Goal: Obtain resource: Download file/media

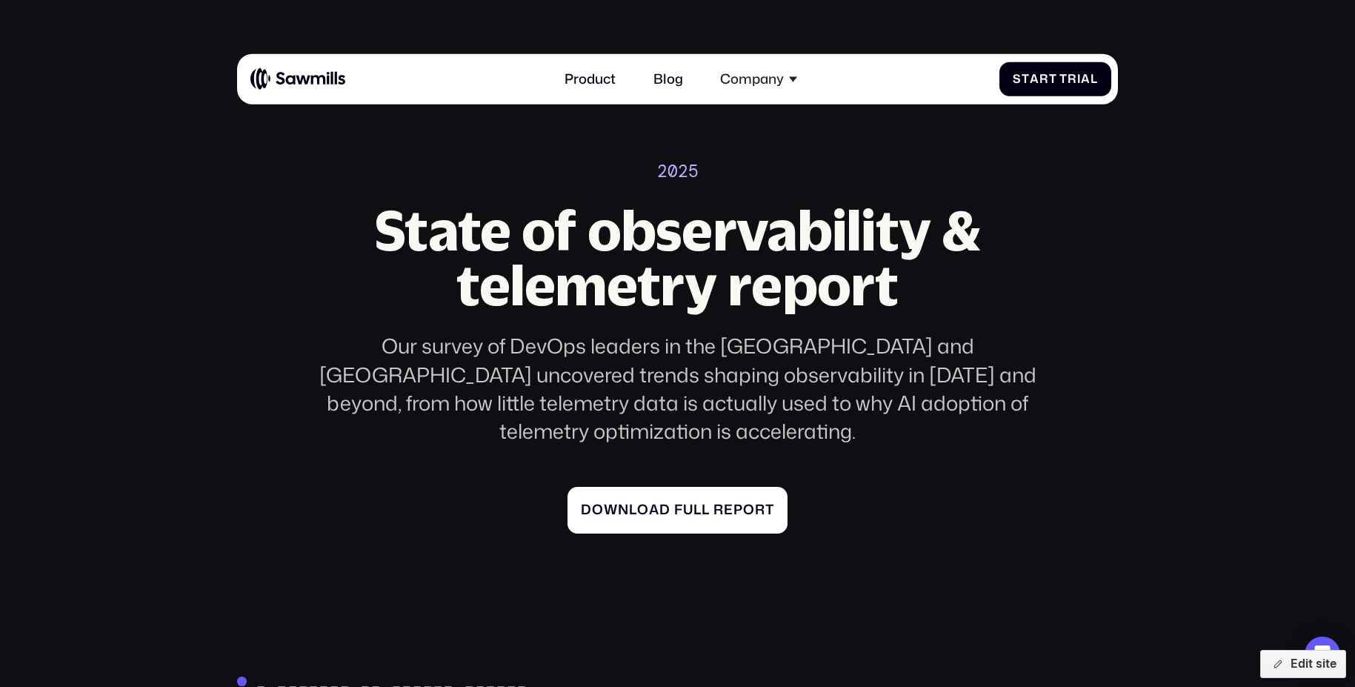
scroll to position [37, 0]
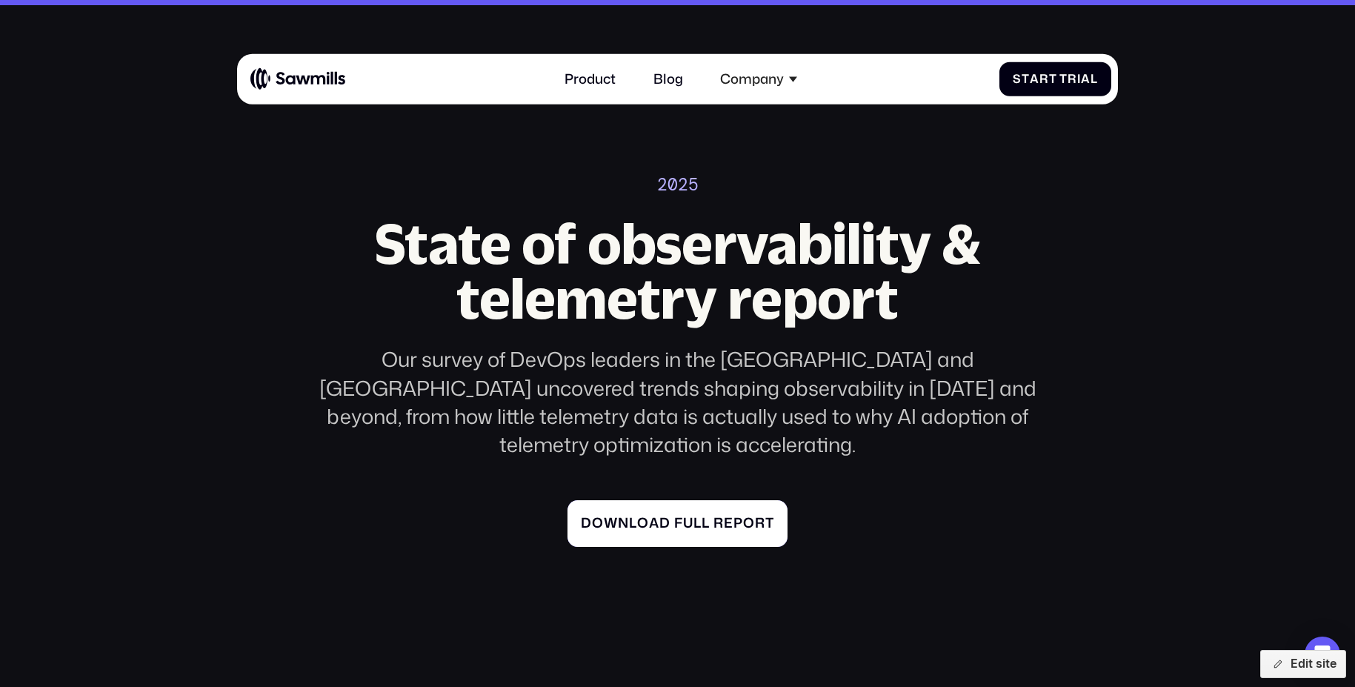
click at [665, 500] on link "D o w n l o a d f u l l r e p o r t D o w n l o a d f u l l r e p o r t" at bounding box center [678, 523] width 220 height 47
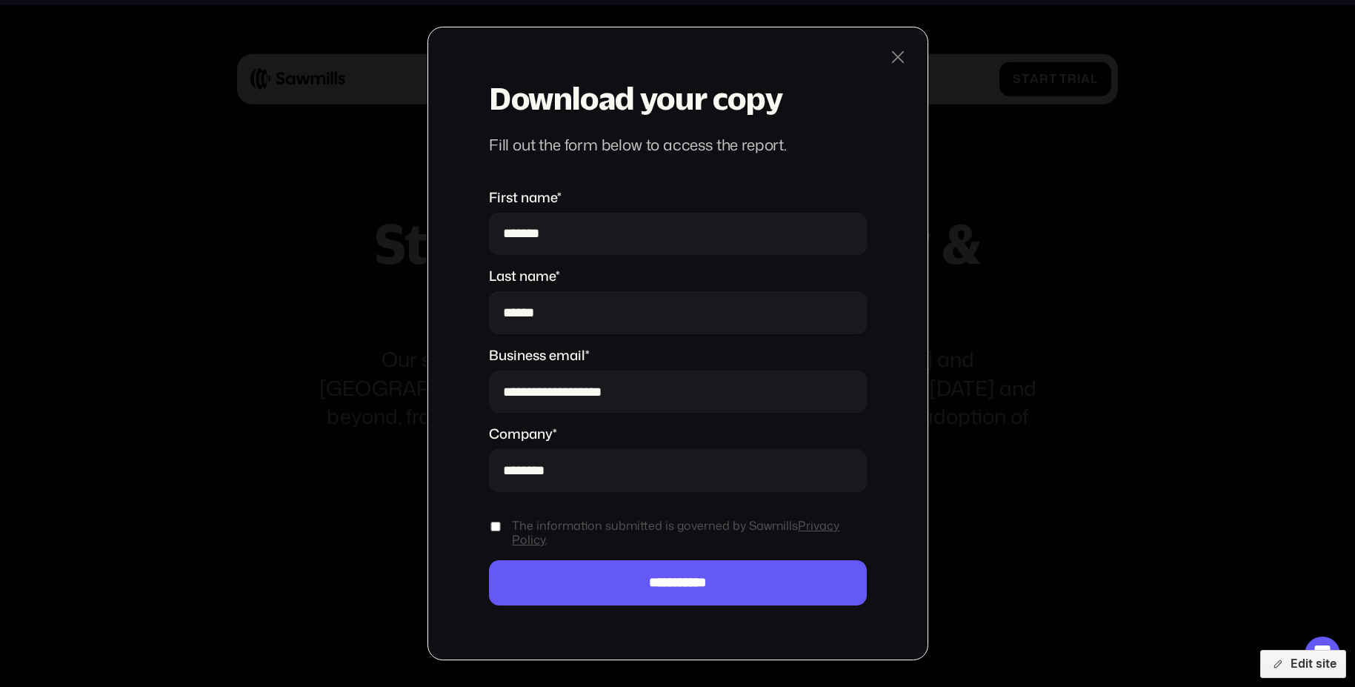
click at [701, 387] on input "**********" at bounding box center [678, 391] width 378 height 42
click at [897, 346] on div "**********" at bounding box center [679, 344] width 502 height 634
click at [912, 59] on div "**********" at bounding box center [679, 344] width 502 height 634
click at [902, 47] on div at bounding box center [898, 57] width 20 height 20
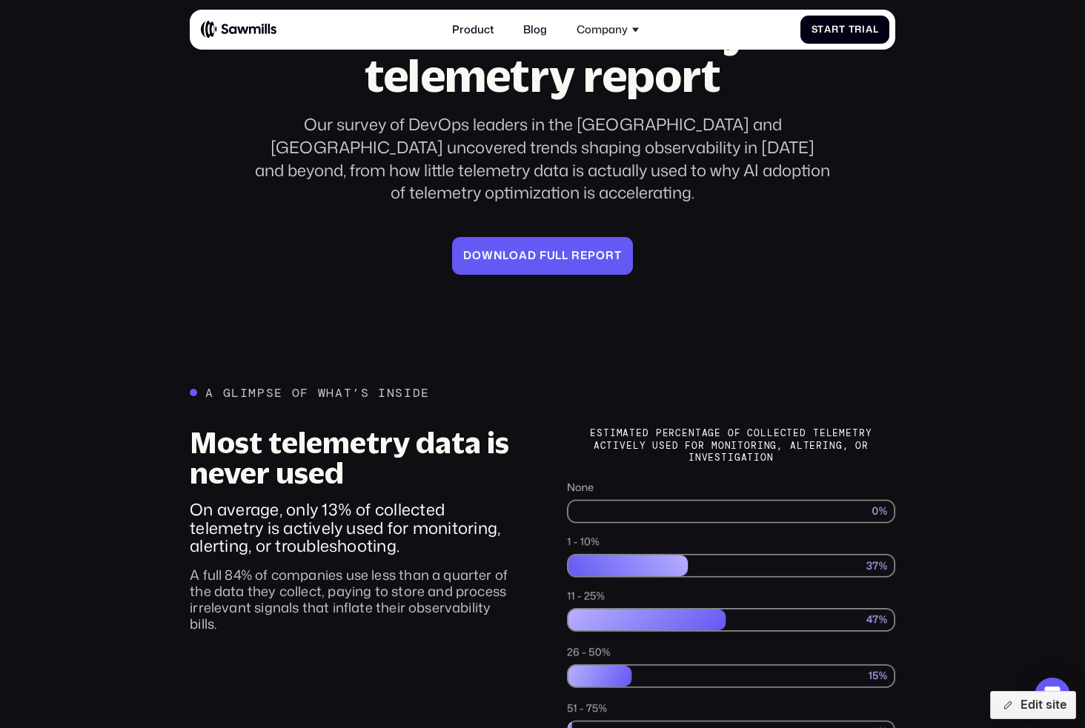
scroll to position [0, 0]
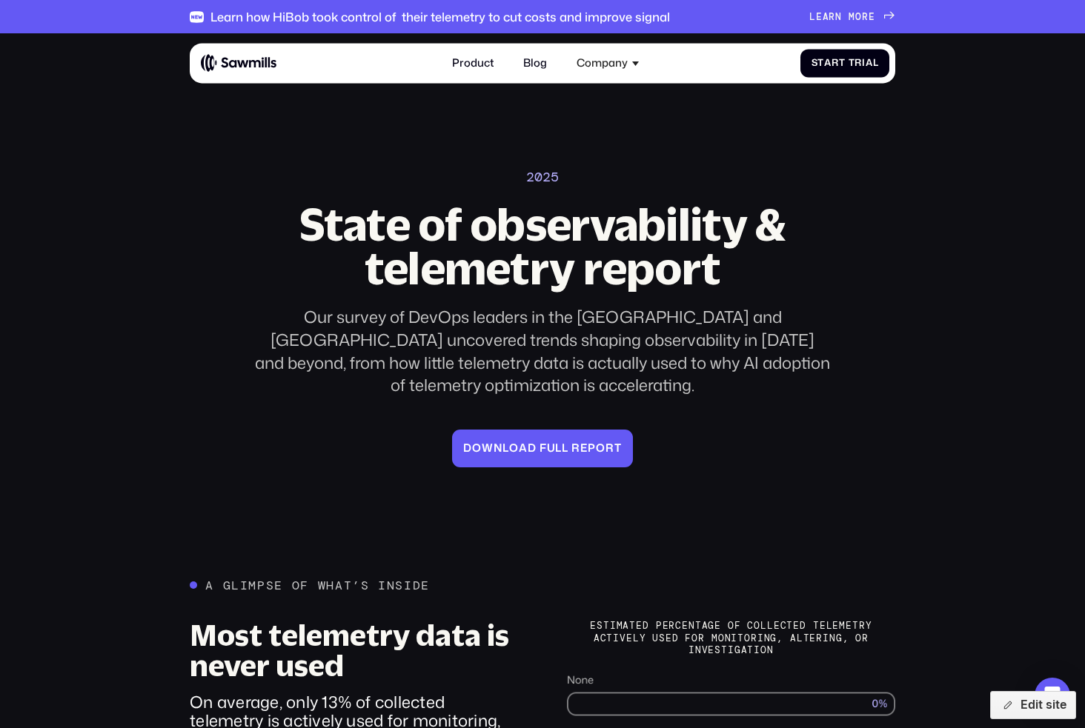
click at [789, 252] on h2 "State of observability & telemetry report" at bounding box center [542, 246] width 576 height 88
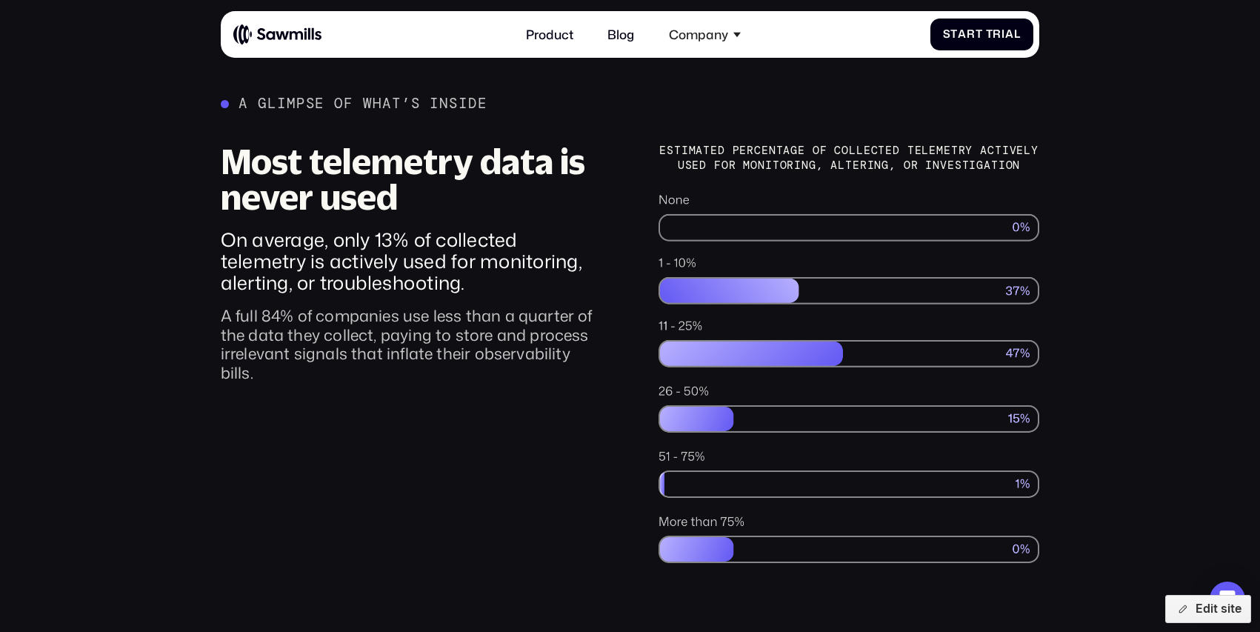
scroll to position [579, 0]
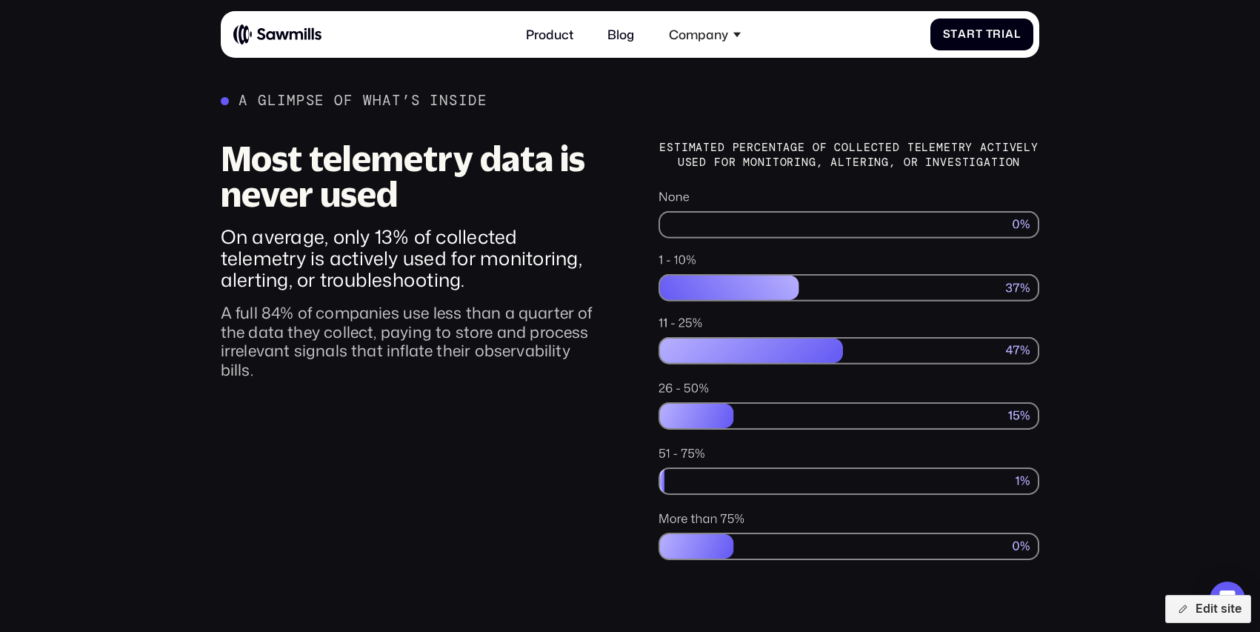
click at [746, 141] on div "Estimated percentage of collected telemetry actively used for monitoring, Alter…" at bounding box center [850, 155] width 382 height 29
copy div "percentage"
click at [365, 532] on div "Most telemetry data is never used On average, only 13% of collected telemetry i…" at bounding box center [412, 351] width 382 height 421
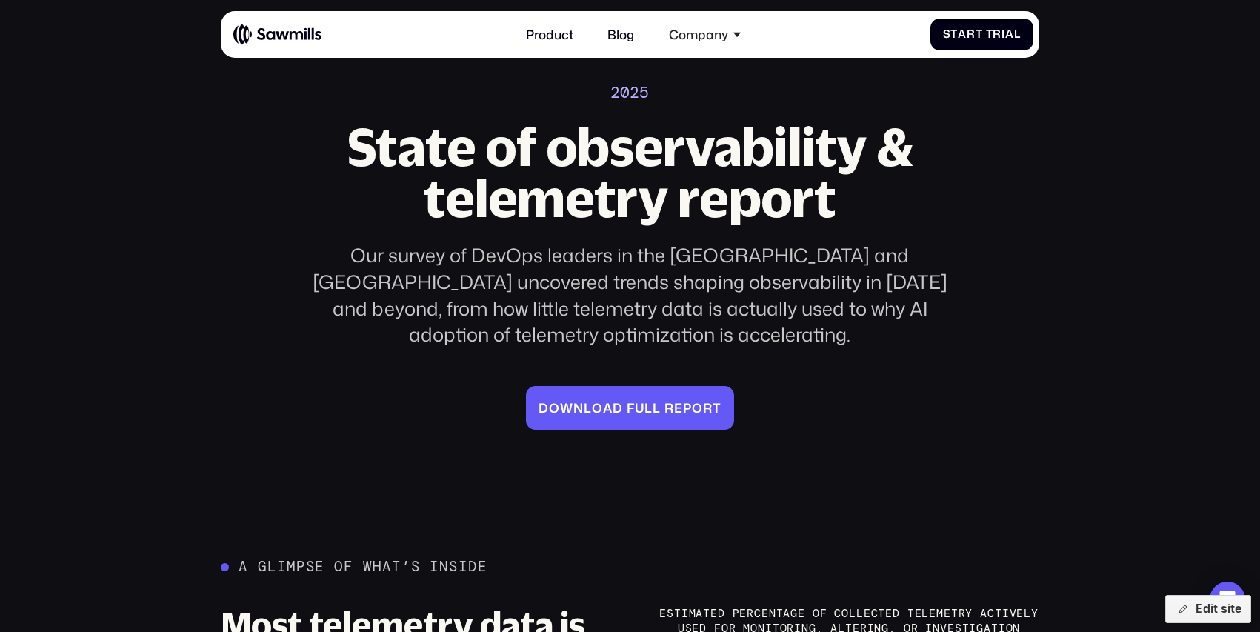
scroll to position [0, 0]
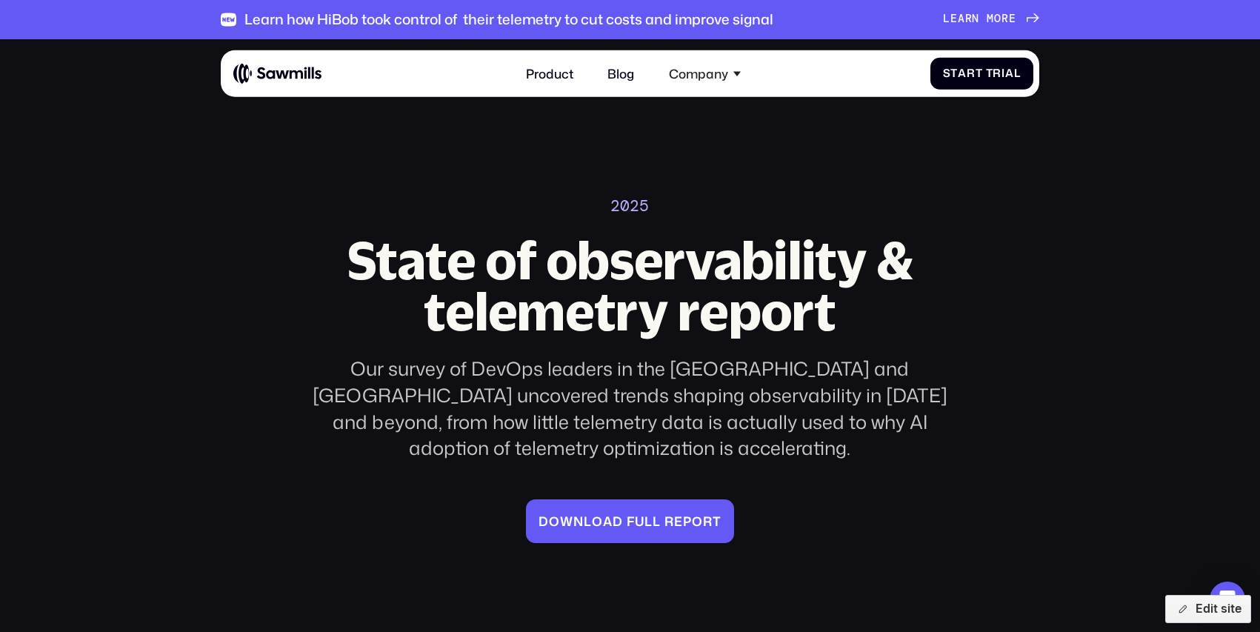
drag, startPoint x: 885, startPoint y: 257, endPoint x: 1144, endPoint y: 4, distance: 362.1
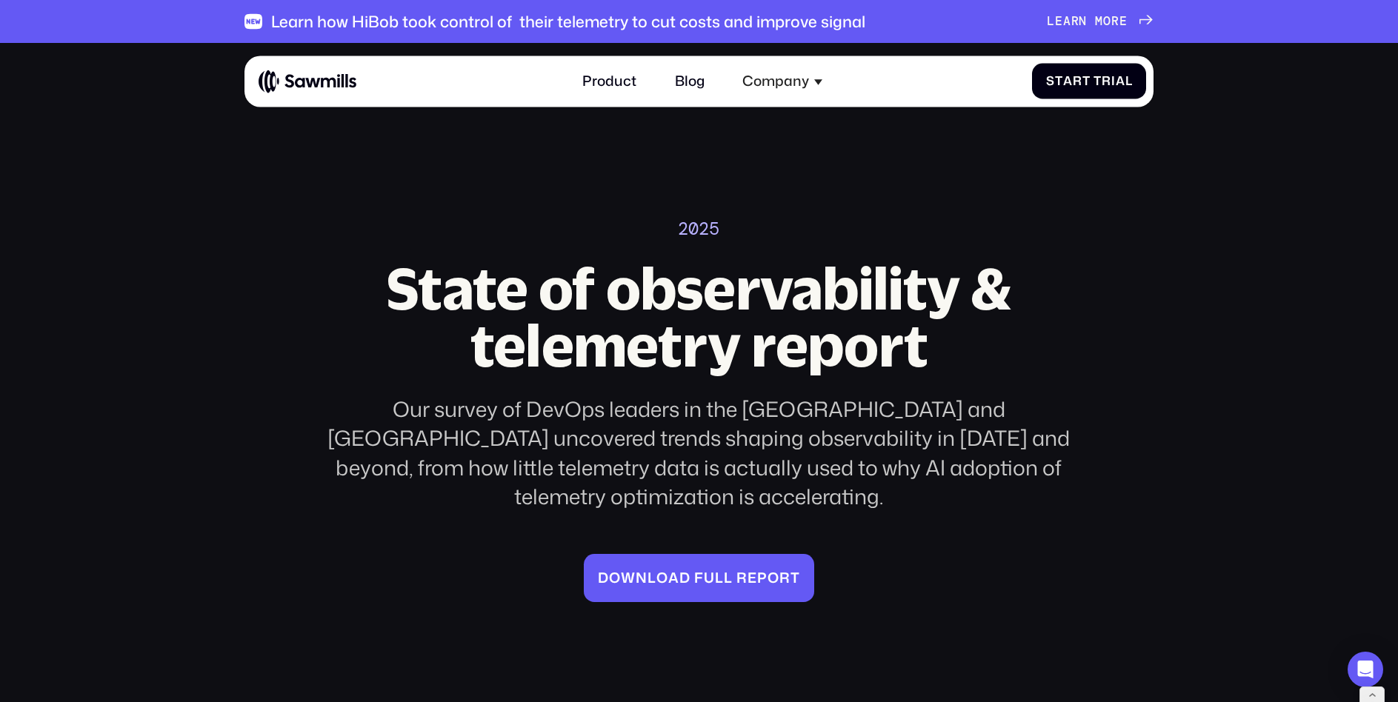
drag, startPoint x: 834, startPoint y: 315, endPoint x: 1095, endPoint y: 1, distance: 407.8
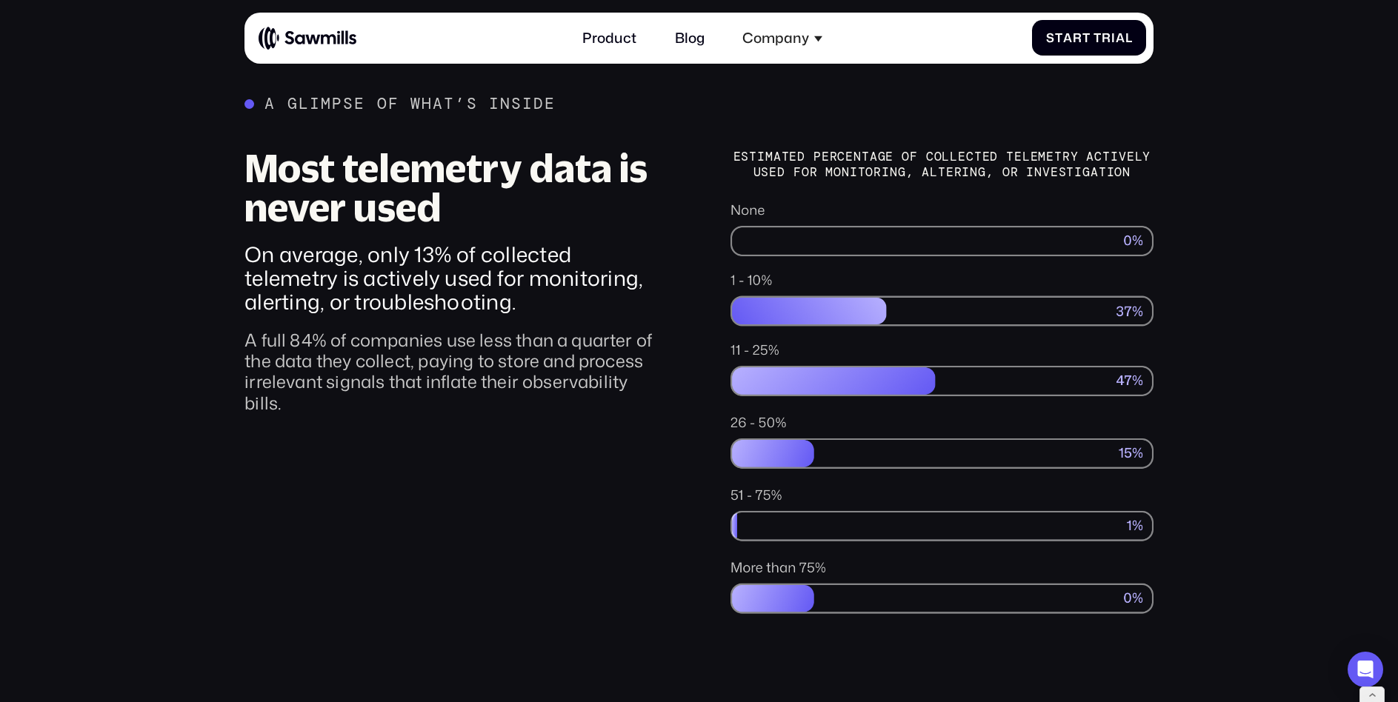
scroll to position [651, 0]
drag, startPoint x: 766, startPoint y: 126, endPoint x: 1178, endPoint y: 158, distance: 413.2
click at [1177, 158] on div "A glimpse of what’s inside Most telemetry data is never used On average, only 1…" at bounding box center [699, 354] width 1398 height 521
click at [1178, 158] on div "A glimpse of what’s inside Most telemetry data is never used On average, only 1…" at bounding box center [699, 354] width 1398 height 521
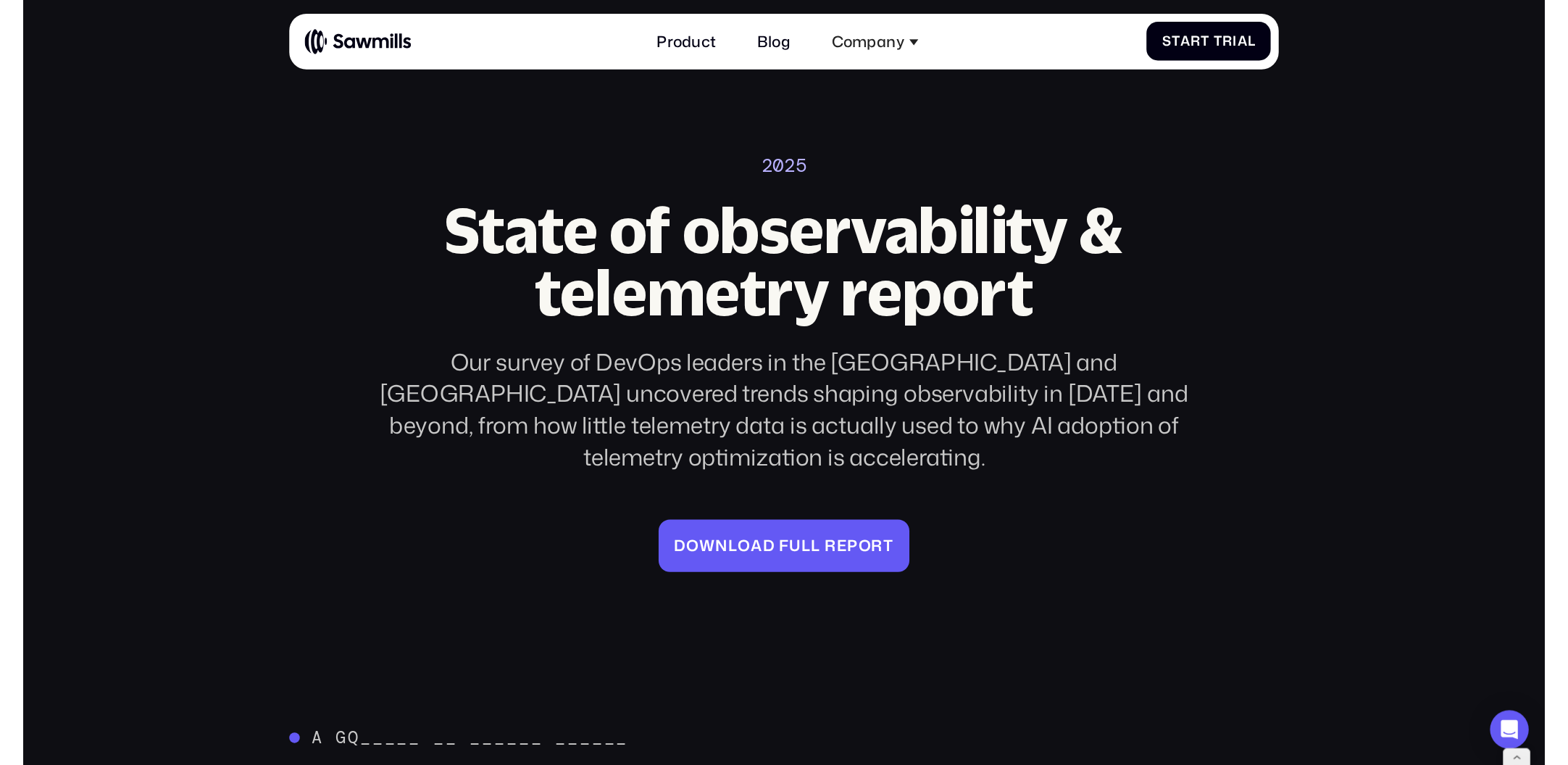
scroll to position [0, 0]
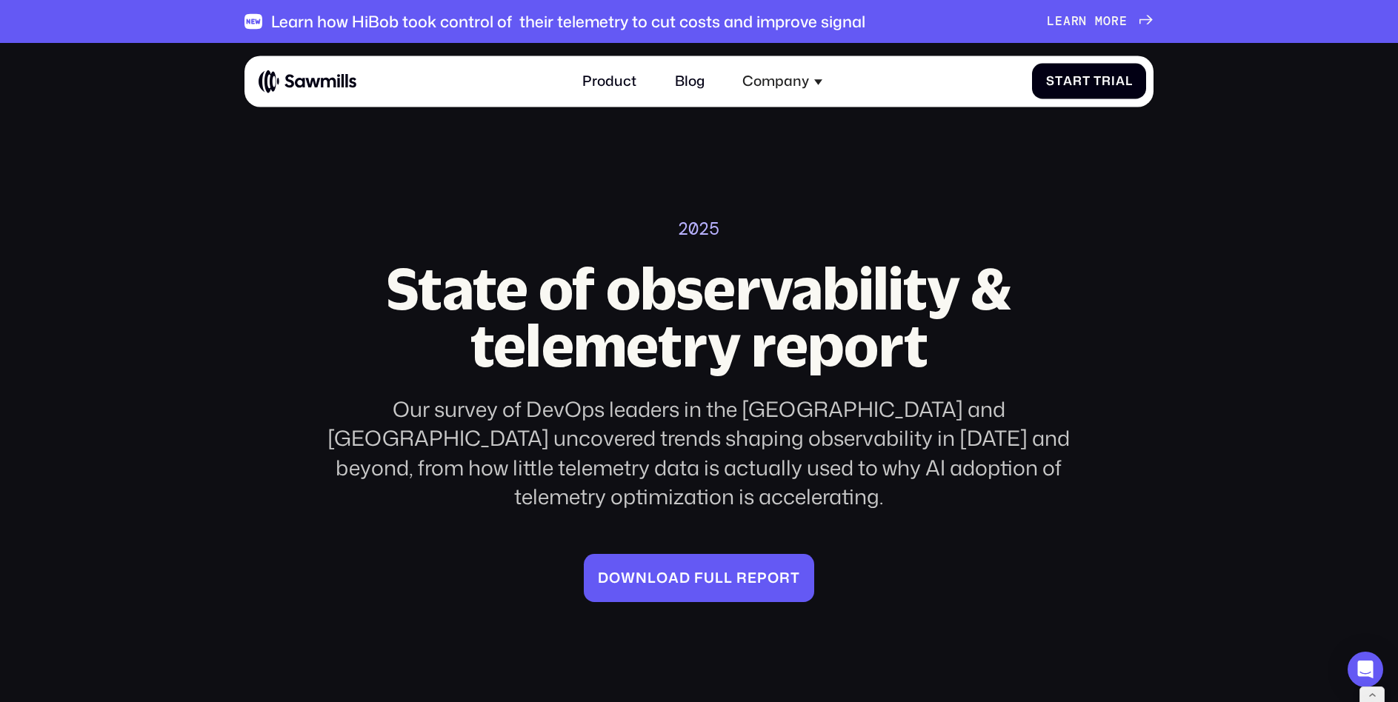
drag, startPoint x: 932, startPoint y: 276, endPoint x: 1148, endPoint y: 1, distance: 350.0
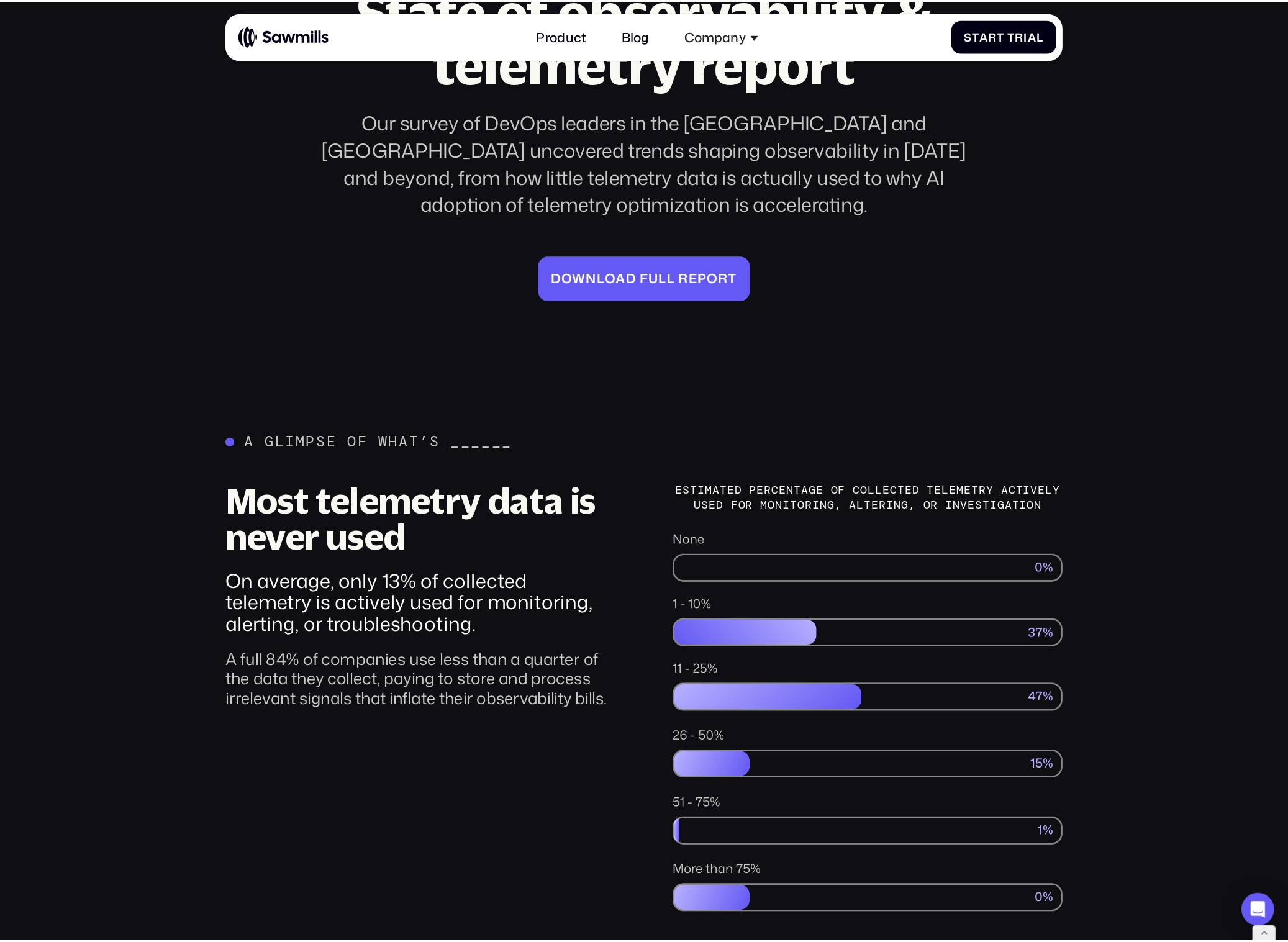
scroll to position [256, 0]
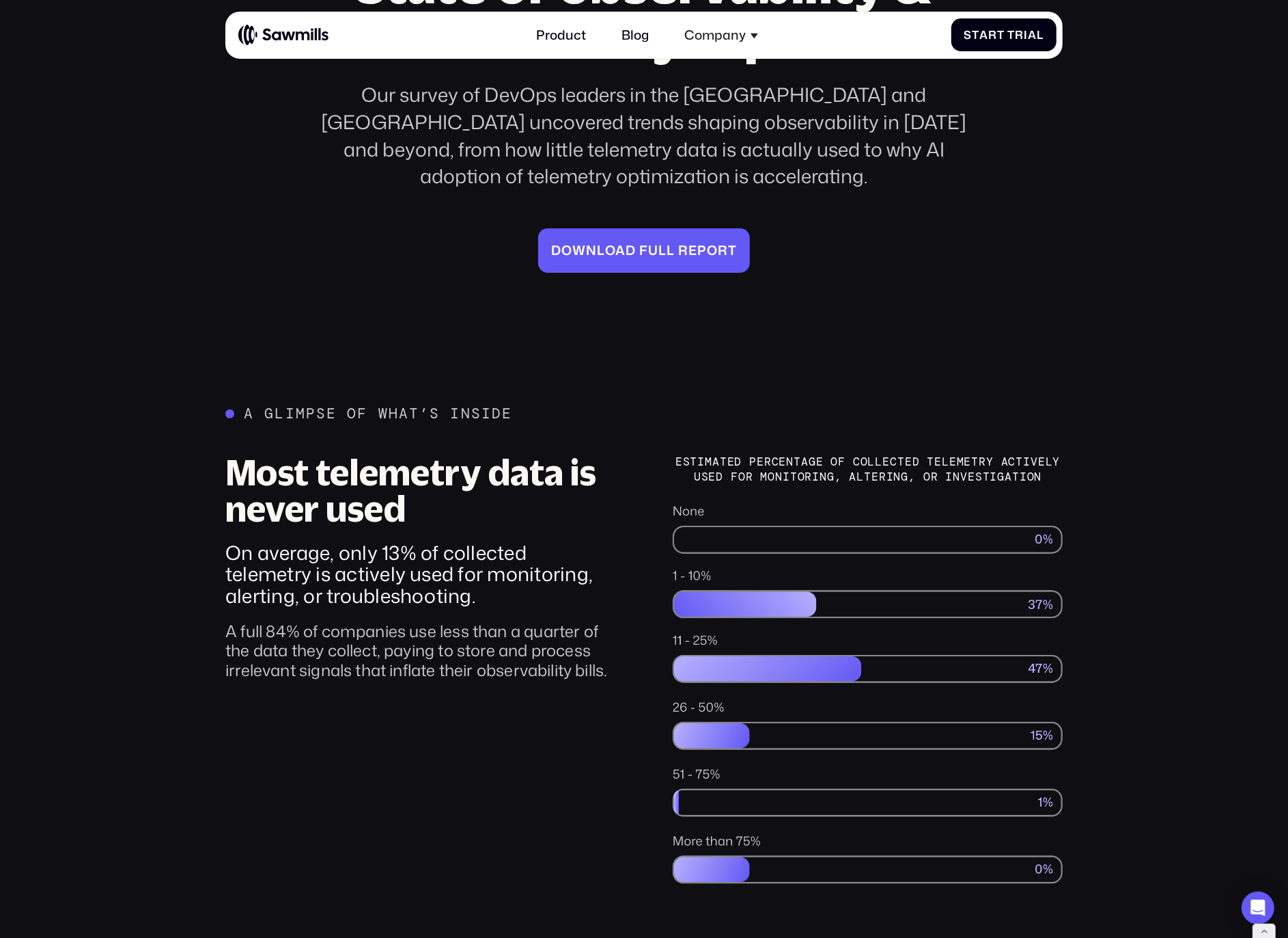
click at [926, 457] on div "Estimated percentage of collected telemetry actively used for monitoring, Alter…" at bounding box center [868, 670] width 390 height 431
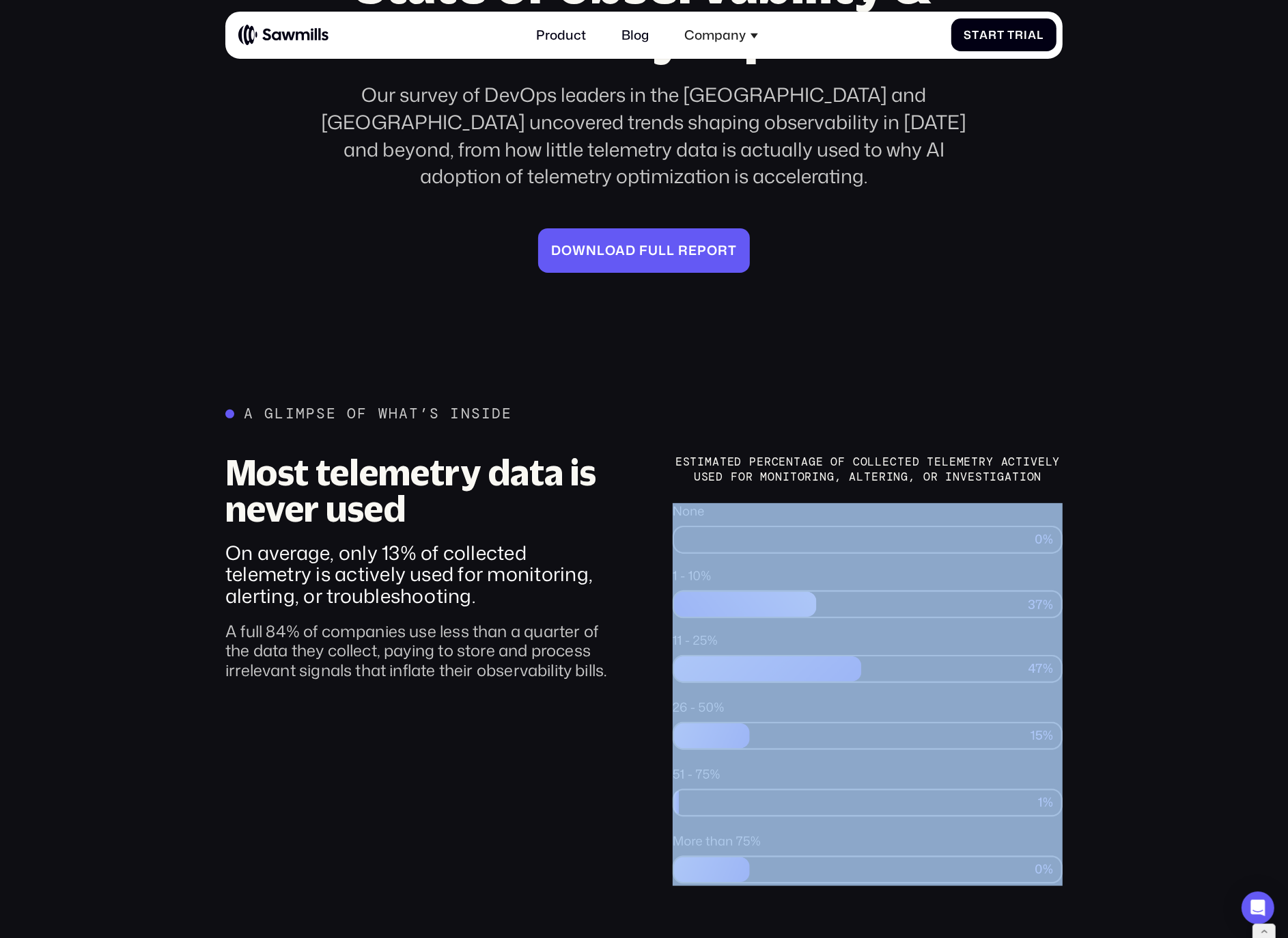
click at [926, 457] on div "Estimated percentage of collected telemetry actively used for monitoring, Alter…" at bounding box center [868, 670] width 390 height 431
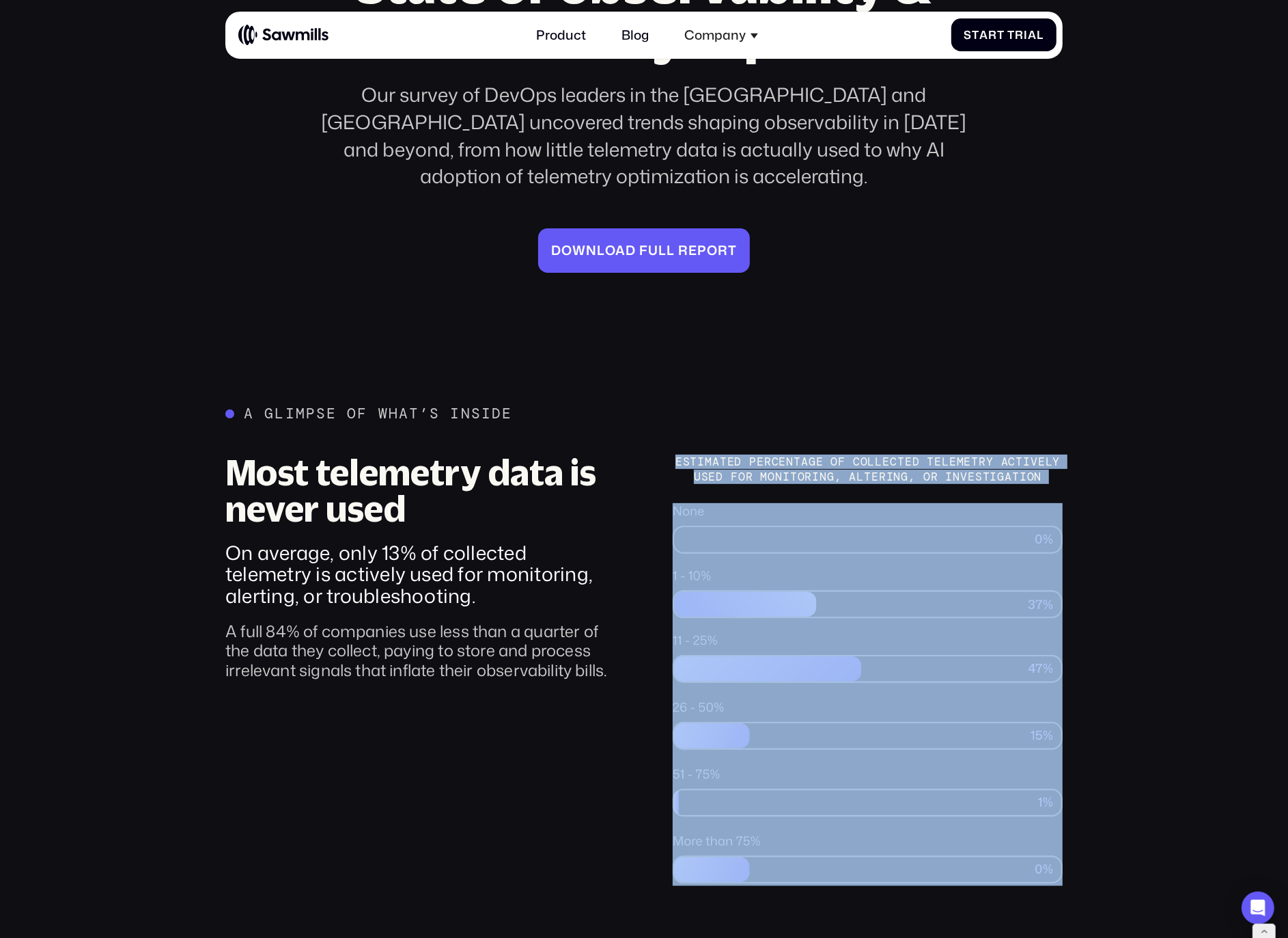
click at [1004, 405] on div "A glimpse of what’s inside Most telemetry data is never used On average, only 1…" at bounding box center [644, 645] width 837 height 481
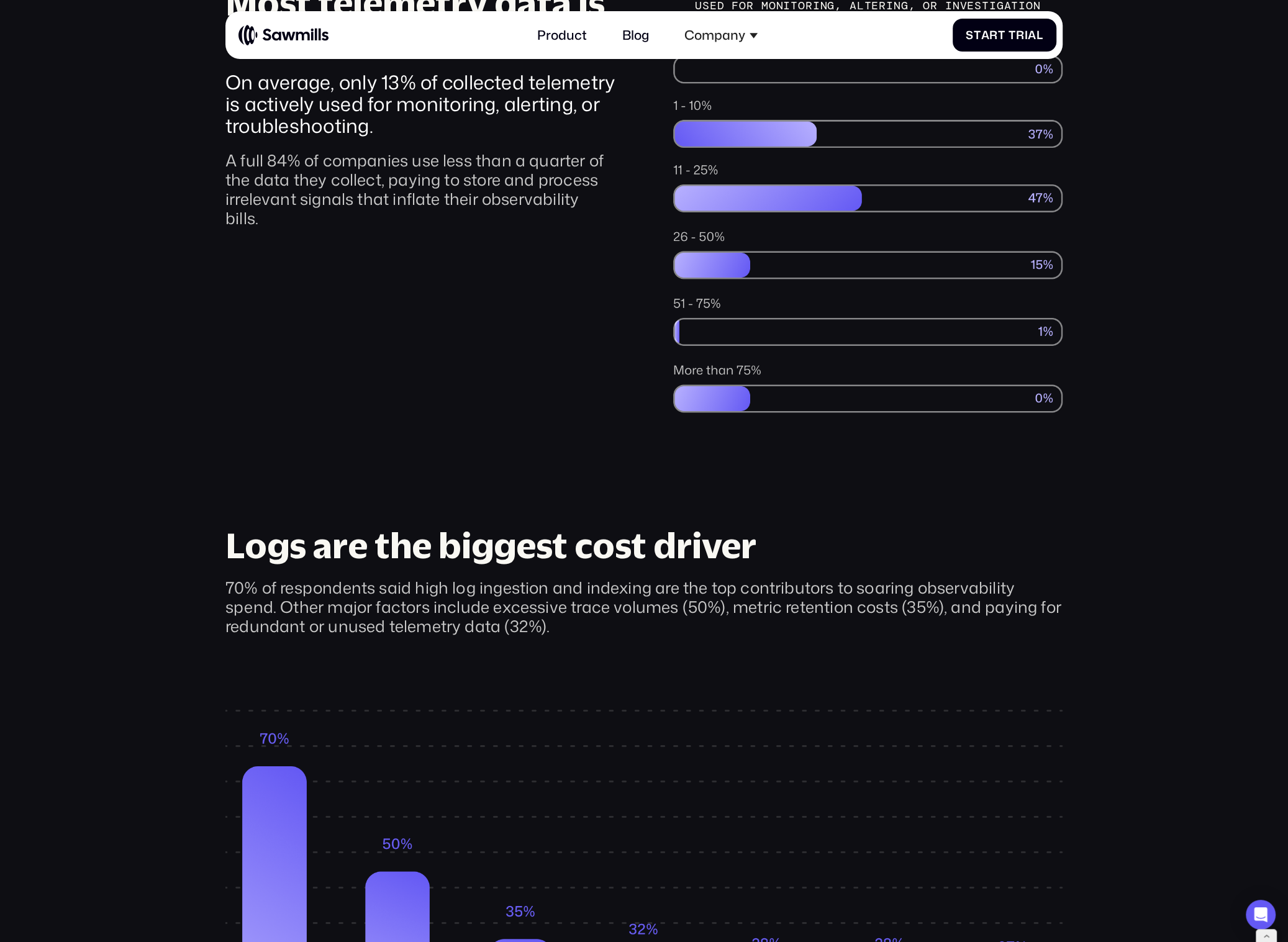
scroll to position [0, 0]
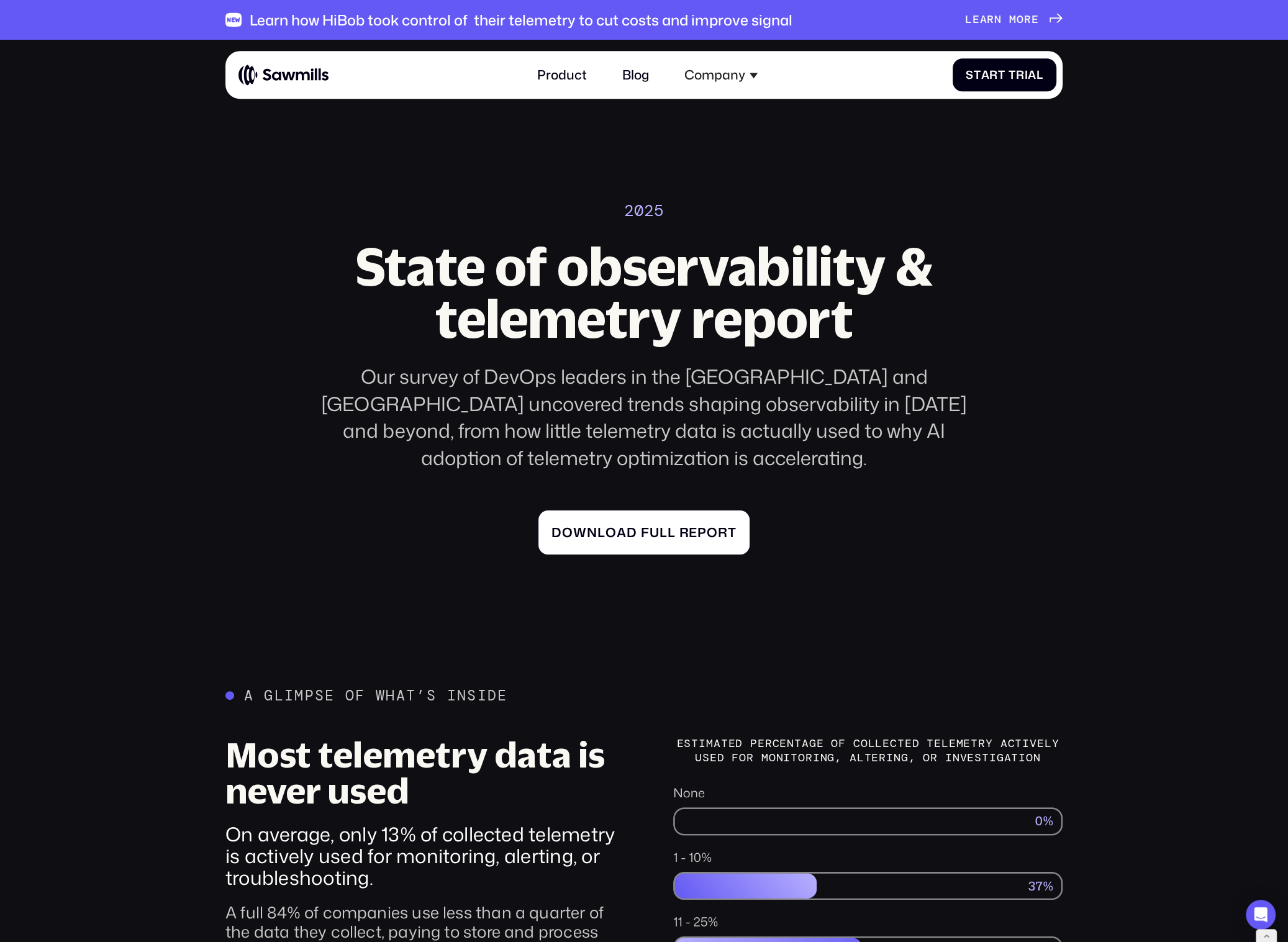
click at [723, 510] on span "r" at bounding box center [723, 517] width 10 height 16
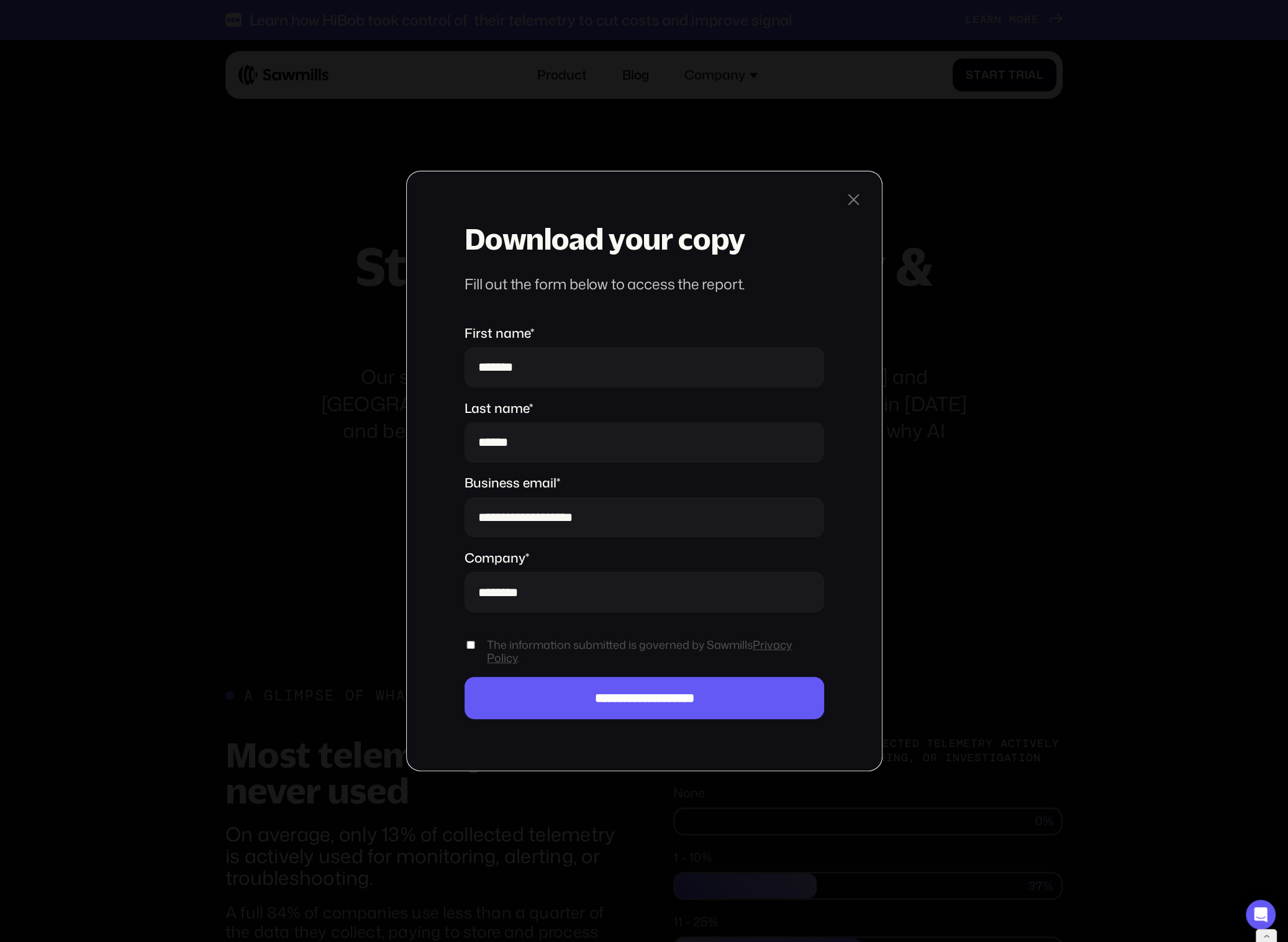
click at [855, 198] on div at bounding box center [853, 199] width 19 height 19
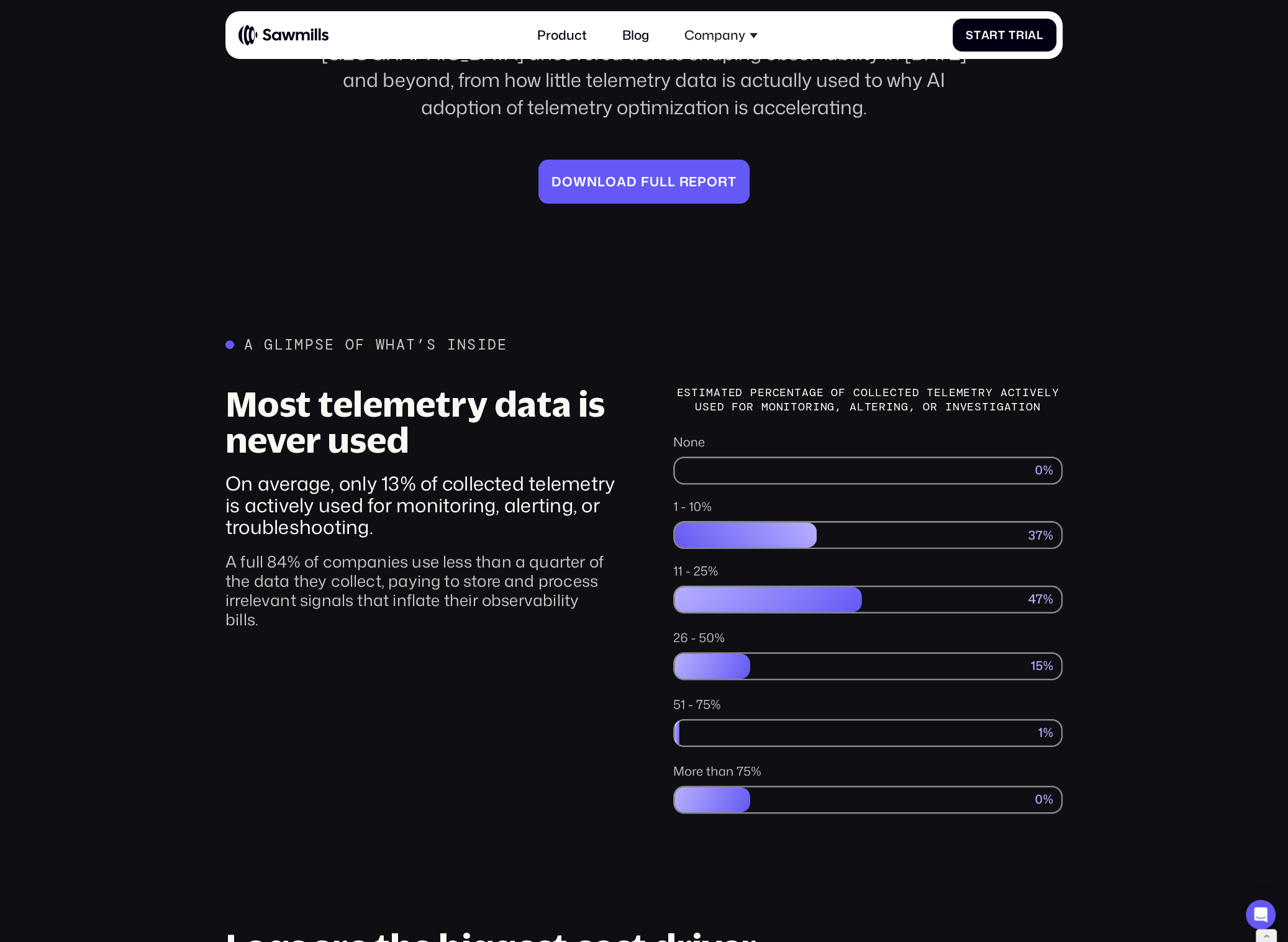
scroll to position [348, 0]
